Goal: Information Seeking & Learning: Check status

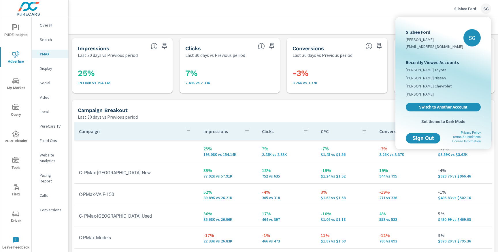
scroll to position [46, 0]
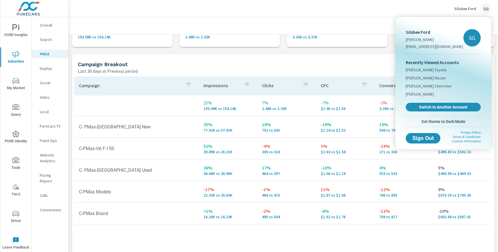
click at [459, 10] on div at bounding box center [249, 126] width 498 height 252
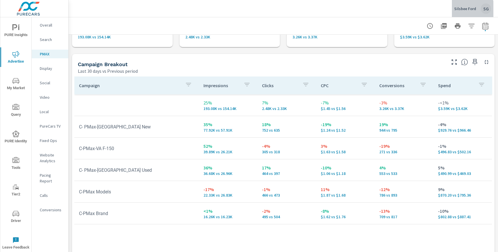
click at [459, 10] on p "Silsbee Ford" at bounding box center [466, 8] width 22 height 5
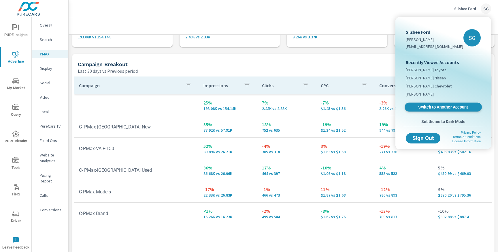
click at [428, 109] on span "Switch to Another Account" at bounding box center [443, 106] width 71 height 5
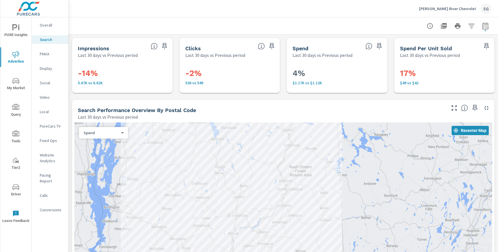
scroll to position [0, 51]
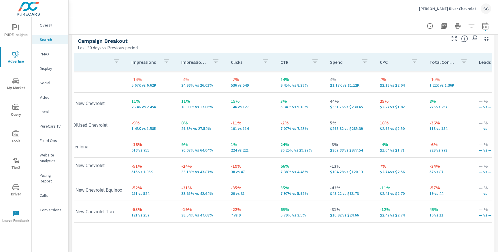
click at [477, 13] on div "Wells River Chevrolet SG" at bounding box center [455, 8] width 72 height 10
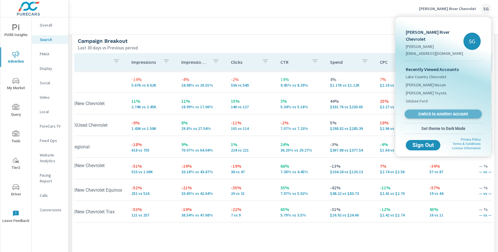
click at [443, 111] on span "Switch to Another Account" at bounding box center [443, 113] width 71 height 5
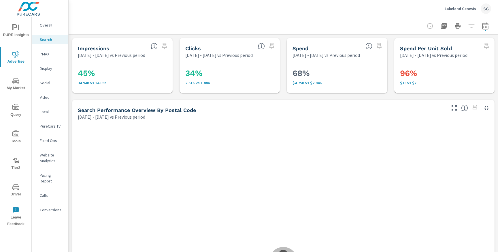
scroll to position [65, 0]
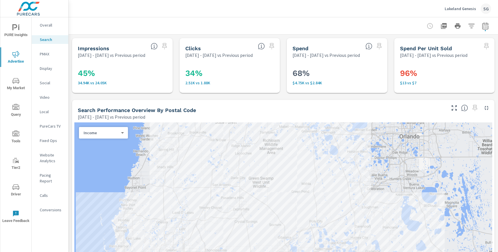
click at [488, 27] on icon "button" at bounding box center [486, 27] width 4 height 2
select select "Previous period"
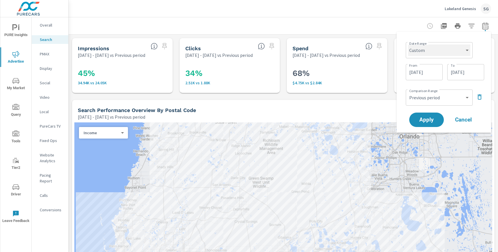
click at [456, 54] on select "Custom Yesterday Last week Last 7 days Last 14 days Last 30 days Last 45 days L…" at bounding box center [439, 50] width 62 height 12
click at [408, 44] on select "Custom Yesterday Last week Last 7 days Last 14 days Last 30 days Last 45 days L…" at bounding box center [439, 50] width 62 height 12
select select "Last 30 days"
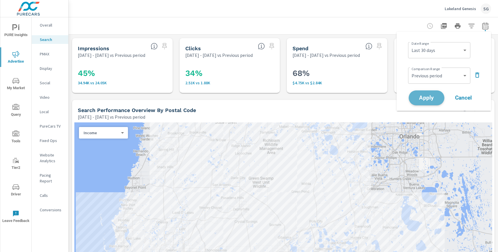
click at [434, 95] on button "Apply" at bounding box center [427, 97] width 36 height 15
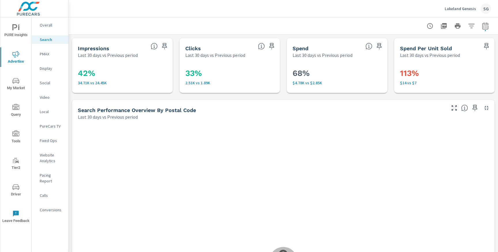
scroll to position [65, 0]
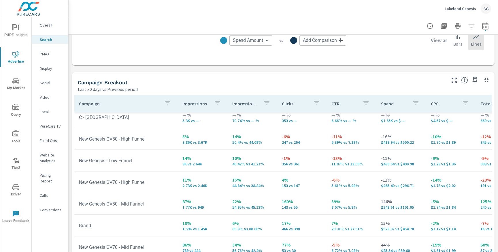
scroll to position [529, 0]
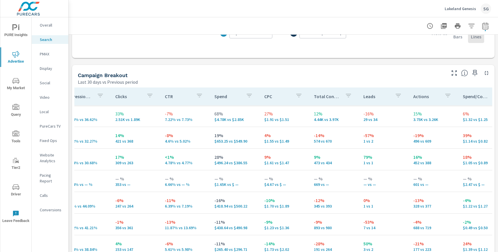
scroll to position [0, 167]
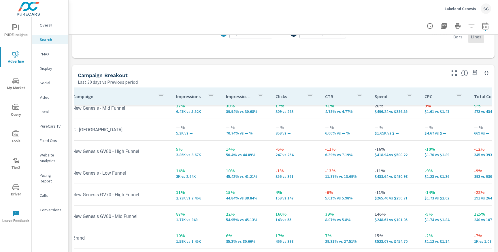
scroll to position [51, 0]
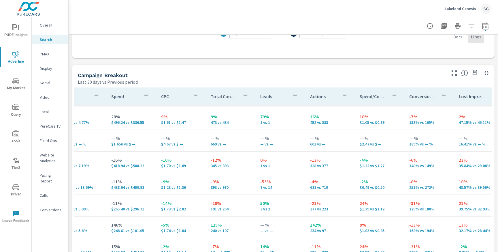
scroll to position [40, 272]
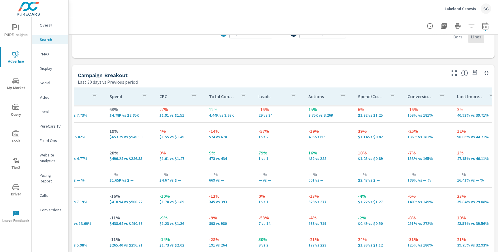
scroll to position [0, 272]
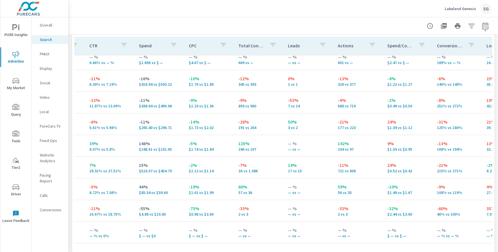
scroll to position [585, 0]
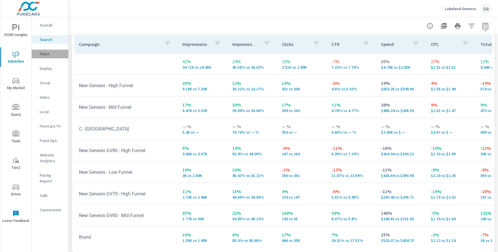
click at [47, 54] on p "PMAX" at bounding box center [52, 54] width 24 height 6
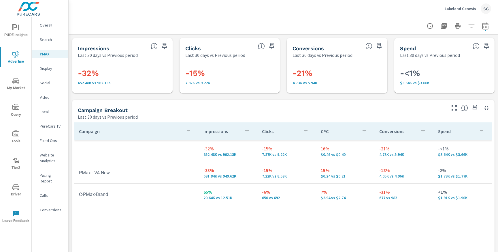
click at [15, 194] on span "Driver" at bounding box center [16, 190] width 28 height 14
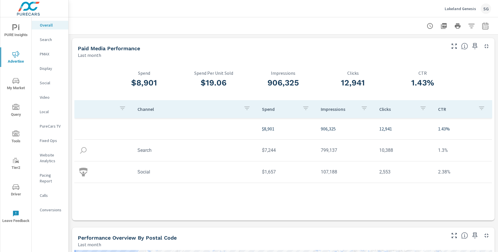
click at [477, 12] on div "Lakeland Genesis SG" at bounding box center [468, 8] width 46 height 10
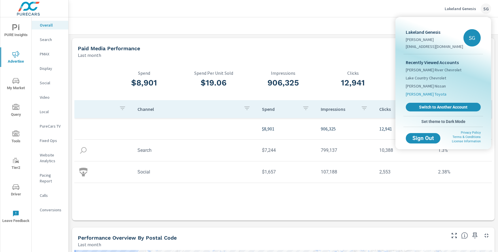
click at [430, 93] on span "[PERSON_NAME] Toyota" at bounding box center [426, 94] width 41 height 6
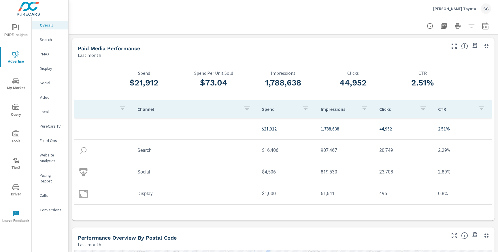
click at [21, 189] on span "Driver" at bounding box center [16, 190] width 28 height 14
